Goal: Task Accomplishment & Management: Manage account settings

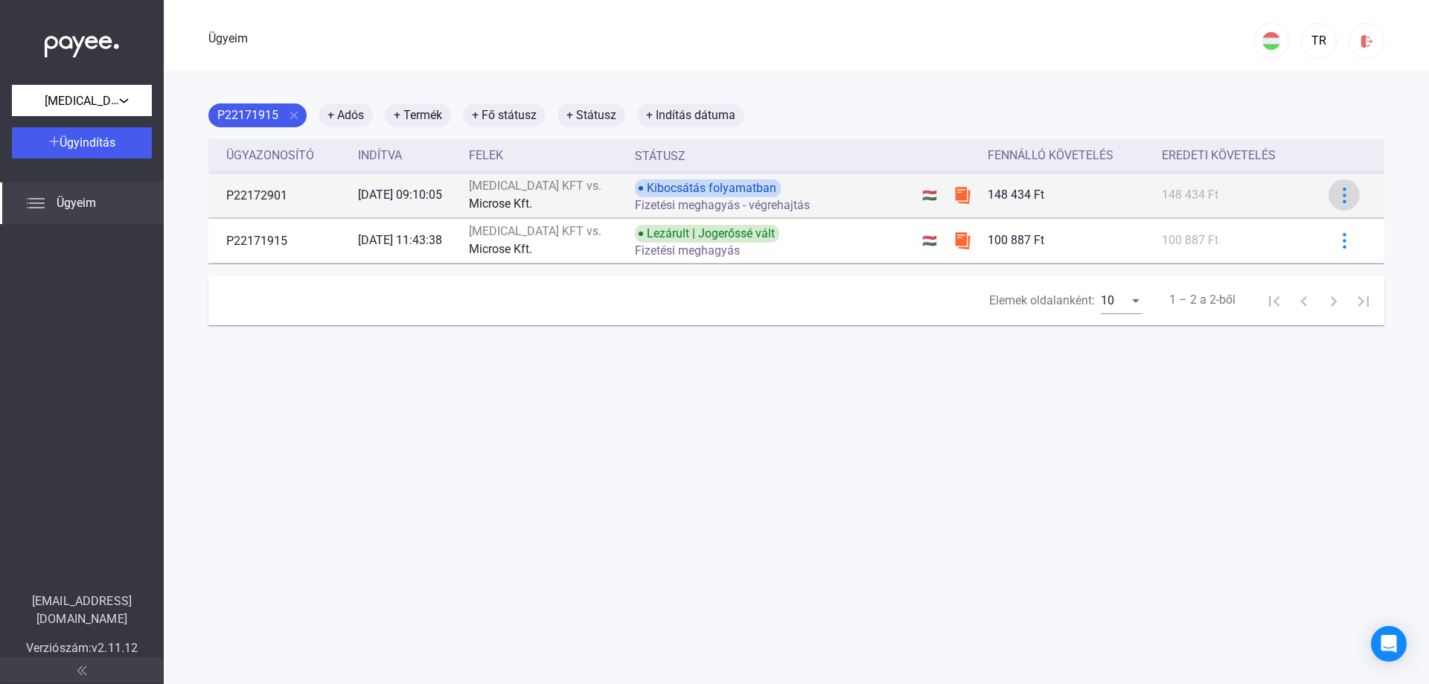
click at [1337, 196] on img at bounding box center [1345, 196] width 16 height 16
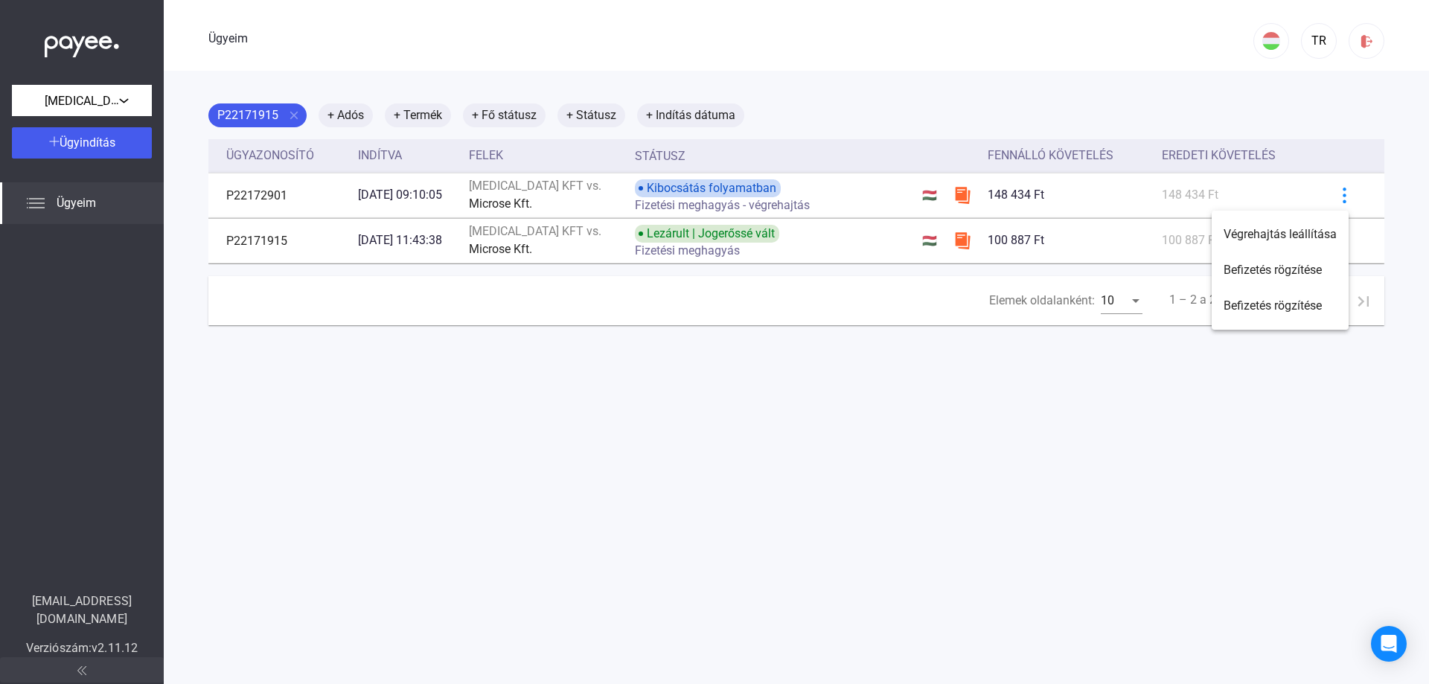
click at [968, 34] on div at bounding box center [714, 342] width 1429 height 684
click at [82, 202] on font "Ügyeim" at bounding box center [76, 203] width 39 height 14
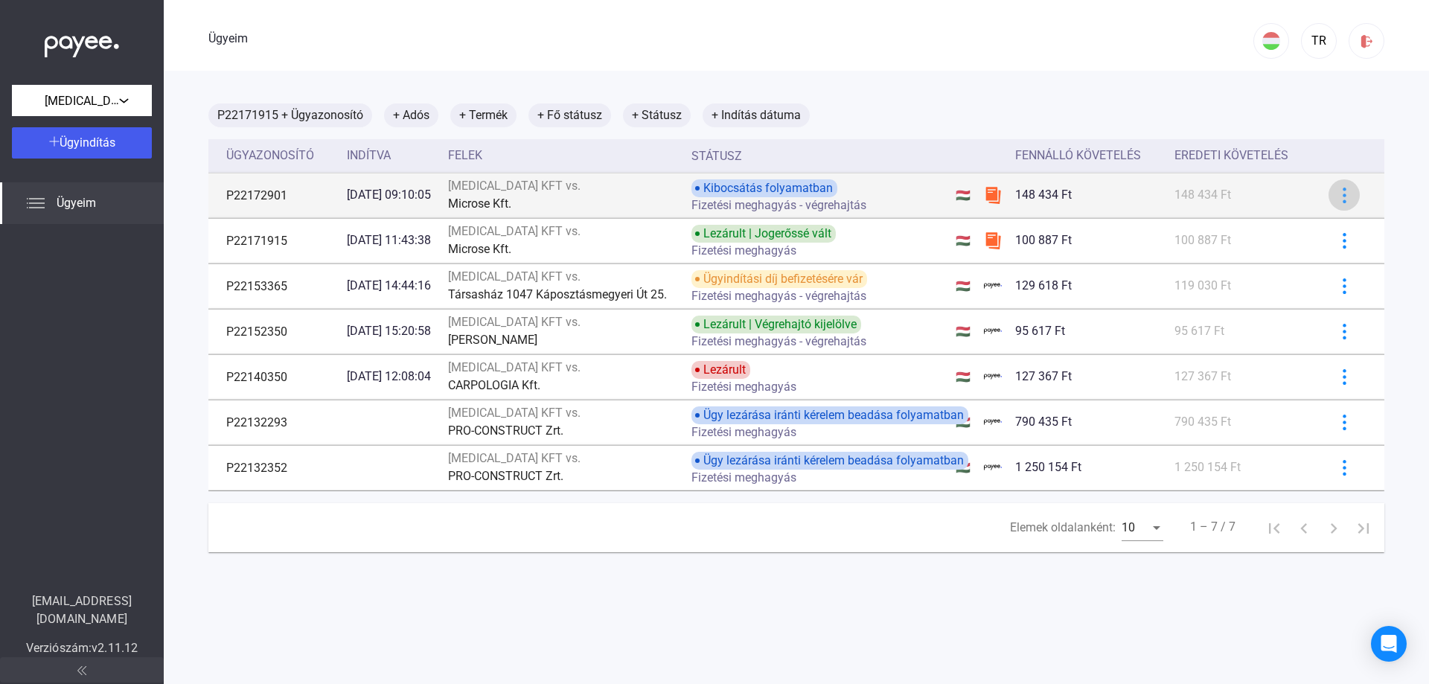
click at [1337, 201] on img at bounding box center [1345, 196] width 16 height 16
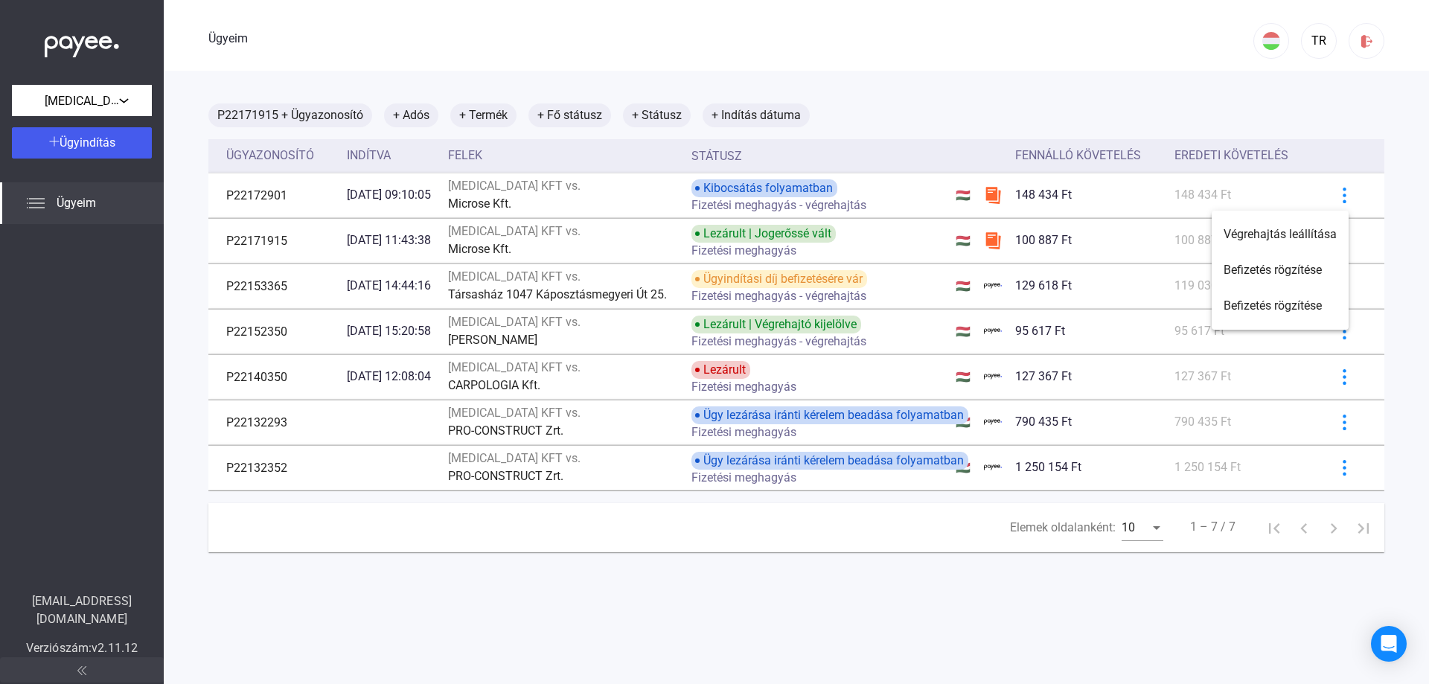
click at [1334, 196] on div at bounding box center [714, 342] width 1429 height 684
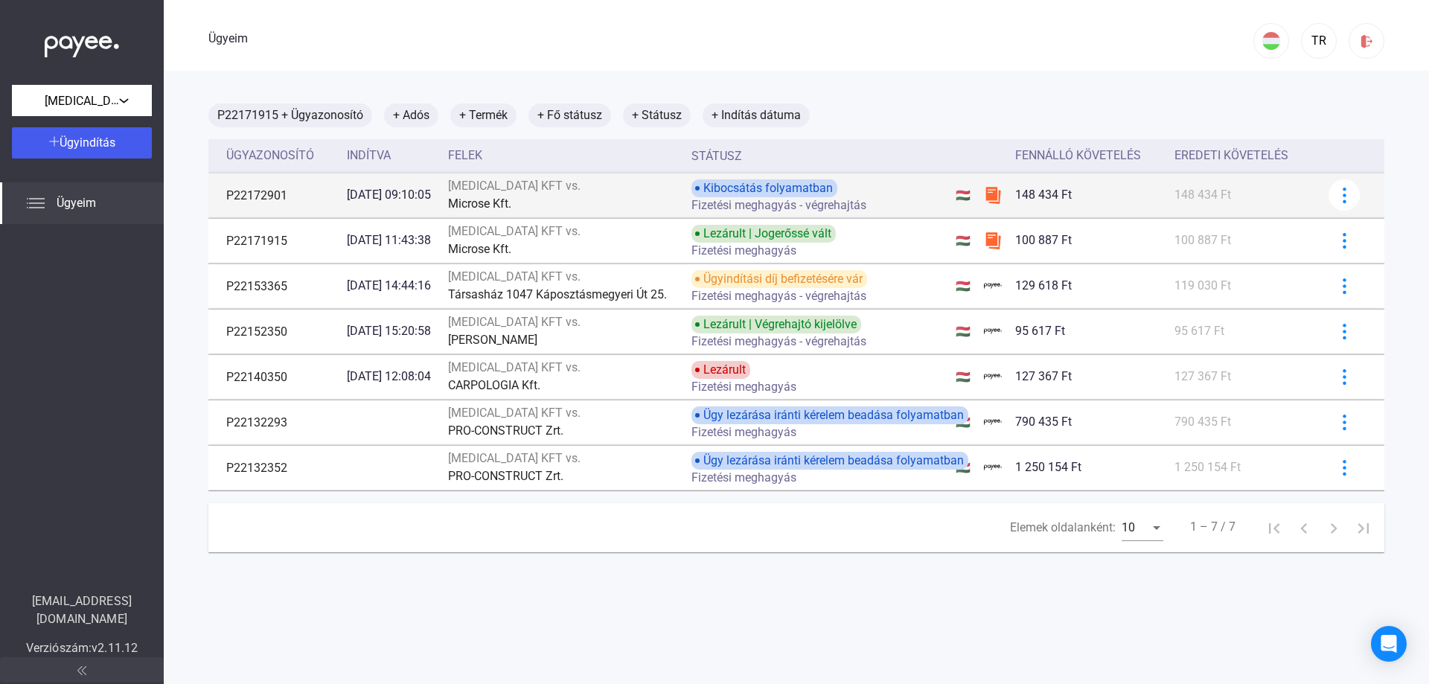
click at [597, 196] on div "Microse Kft." at bounding box center [564, 204] width 232 height 18
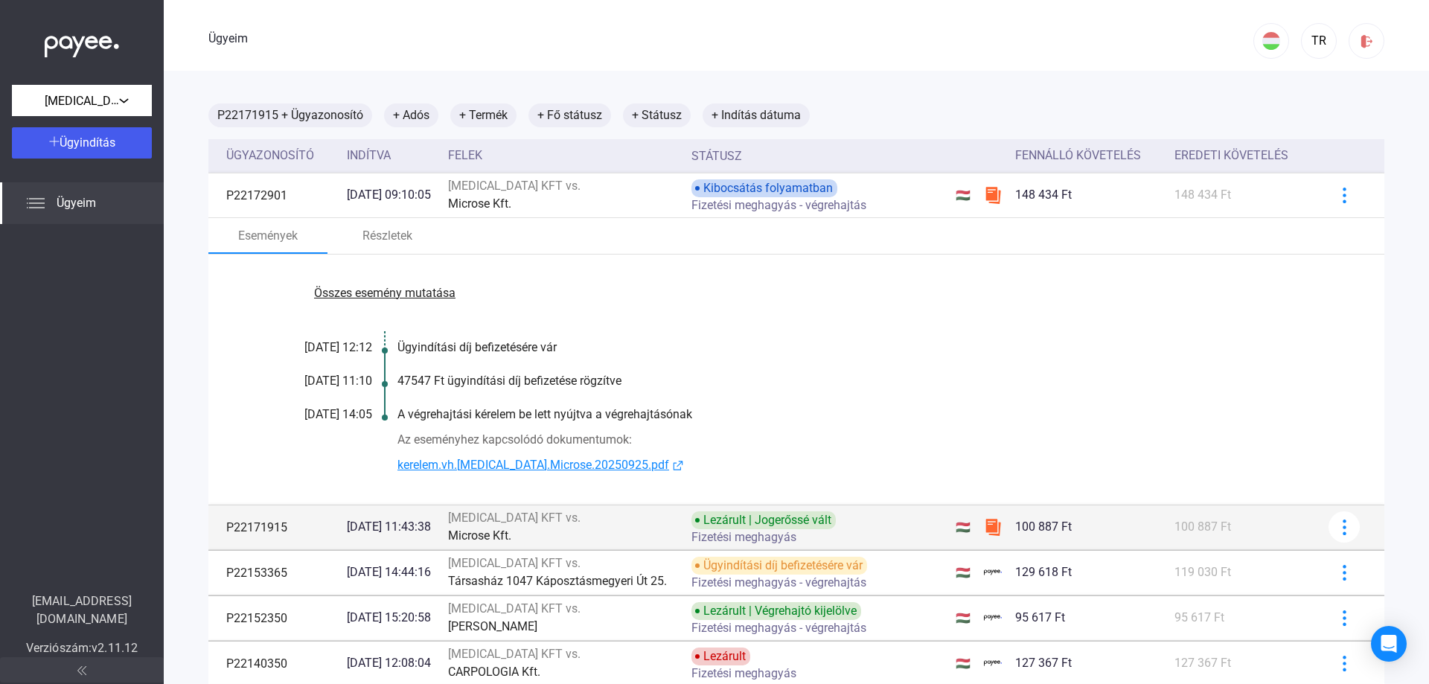
click at [575, 534] on div "Microse Kft." at bounding box center [564, 536] width 232 height 18
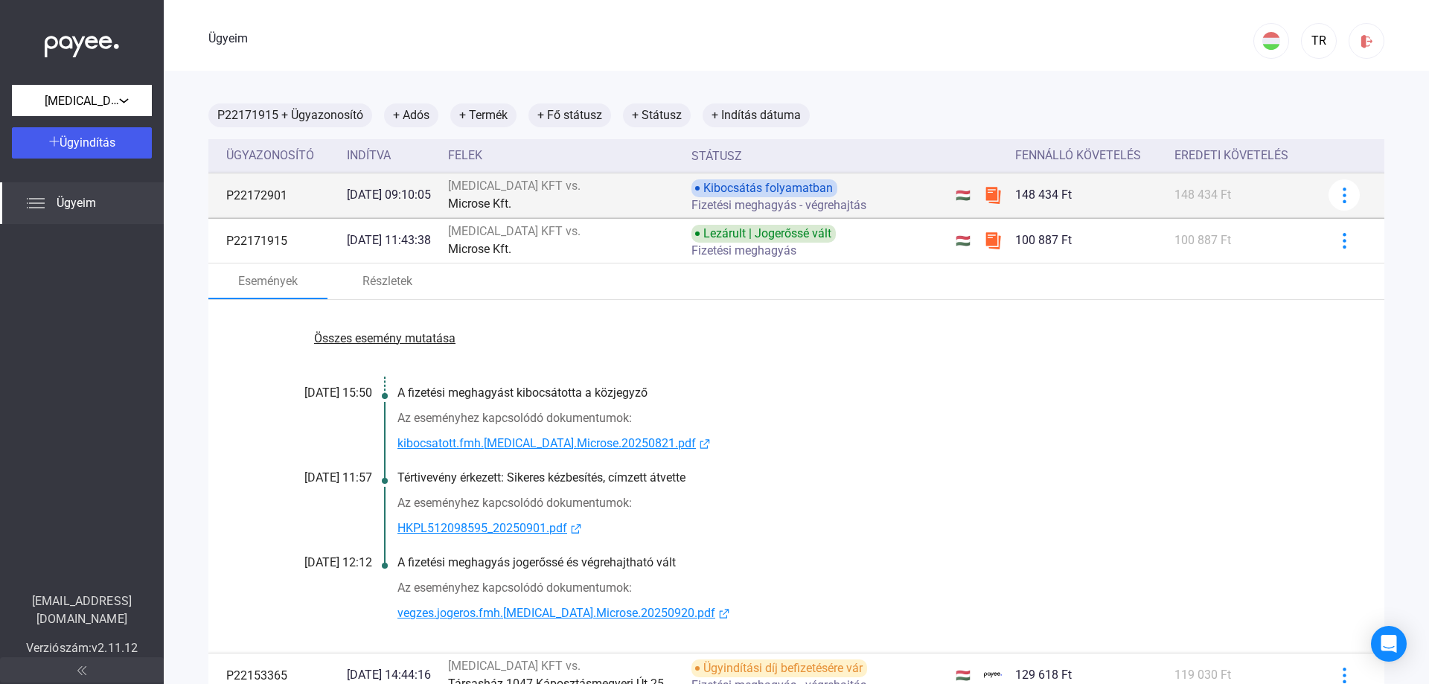
click at [582, 191] on div "[MEDICAL_DATA] KFT vs." at bounding box center [564, 186] width 232 height 18
